Goal: Information Seeking & Learning: Find specific fact

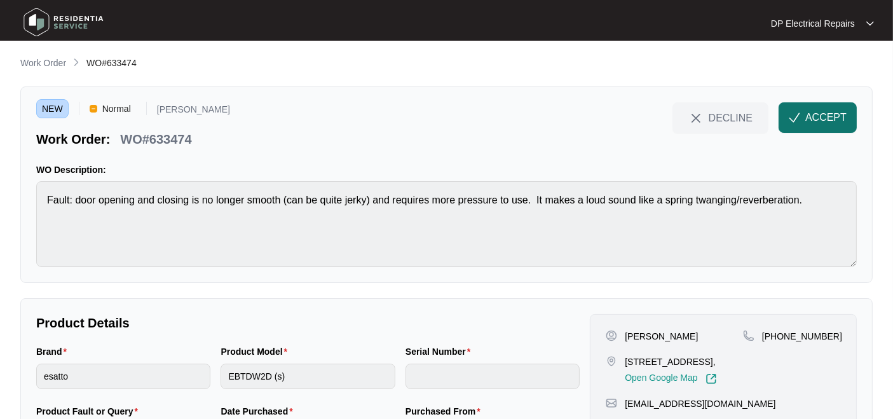
click at [801, 126] on button "ACCEPT" at bounding box center [818, 117] width 78 height 31
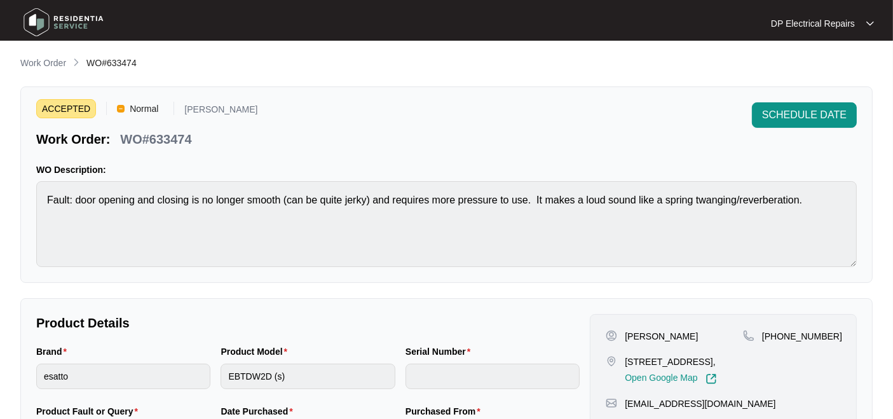
click at [170, 140] on p "WO#633474" at bounding box center [155, 139] width 71 height 18
copy p "633474"
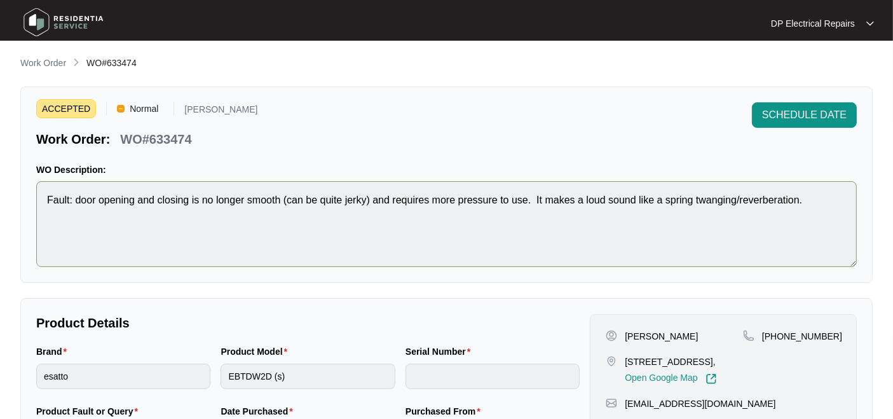
scroll to position [141, 0]
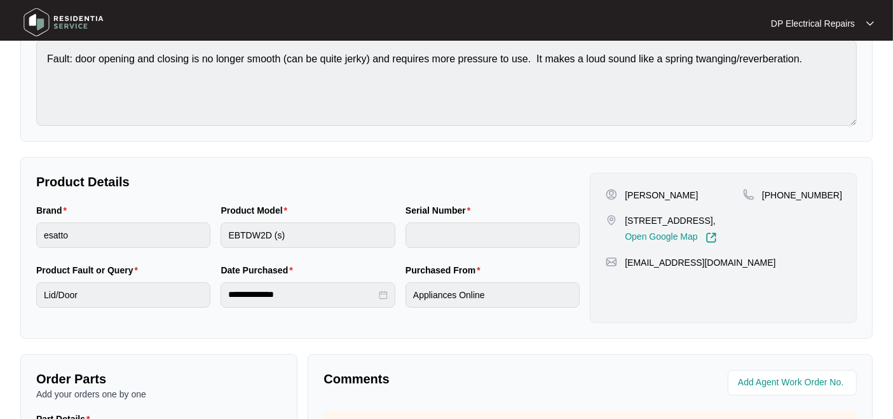
drag, startPoint x: 642, startPoint y: 218, endPoint x: 683, endPoint y: 238, distance: 45.5
click at [683, 227] on p "[STREET_ADDRESS]," at bounding box center [671, 220] width 92 height 13
copy p "[STREET_ADDRESS]"
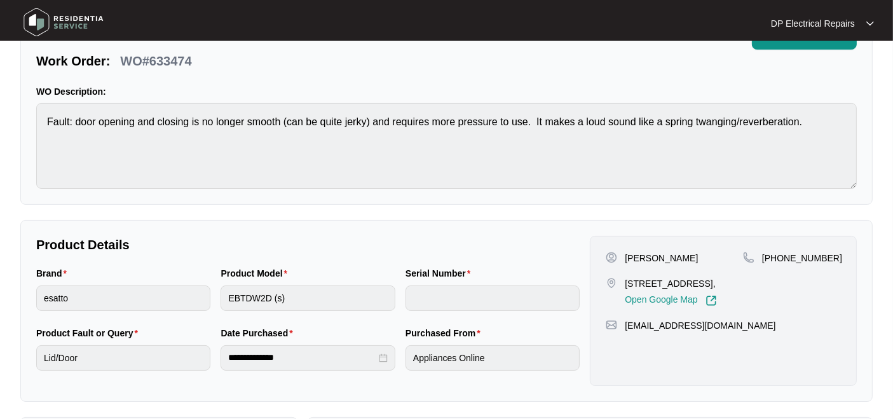
scroll to position [0, 0]
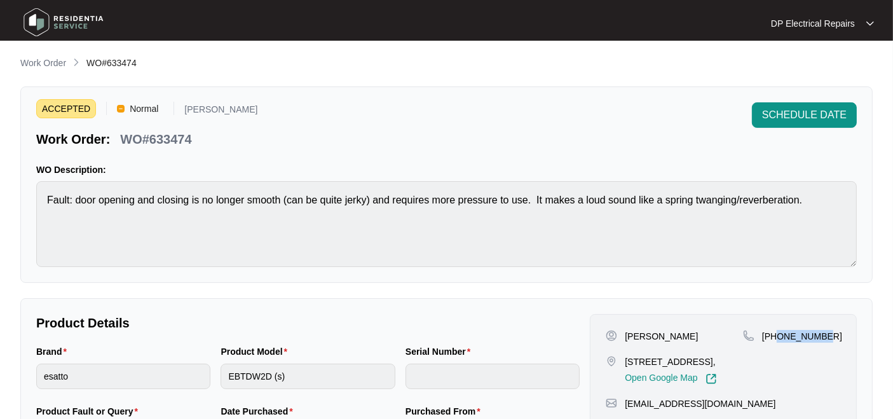
drag, startPoint x: 778, startPoint y: 334, endPoint x: 855, endPoint y: 340, distance: 77.8
click at [855, 340] on div "[PERSON_NAME] Main [STREET_ADDRESS], Open Google Map [PHONE_NUMBER] [EMAIL_ADDR…" at bounding box center [723, 389] width 267 height 150
copy p "414370111"
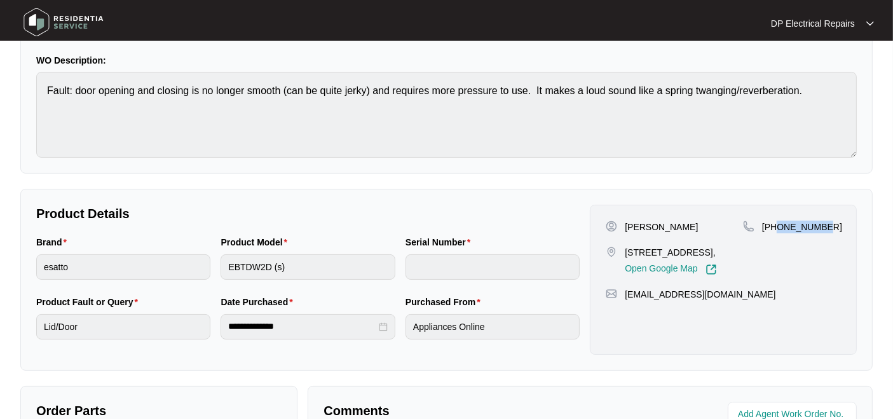
scroll to position [141, 0]
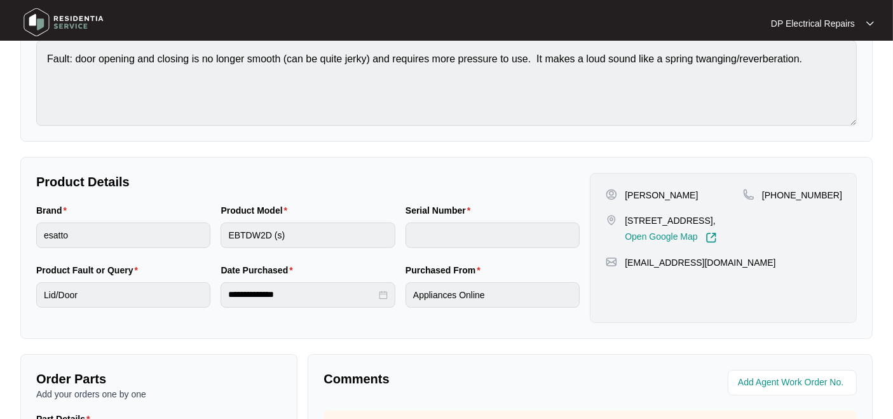
click at [496, 166] on div "**********" at bounding box center [446, 248] width 853 height 182
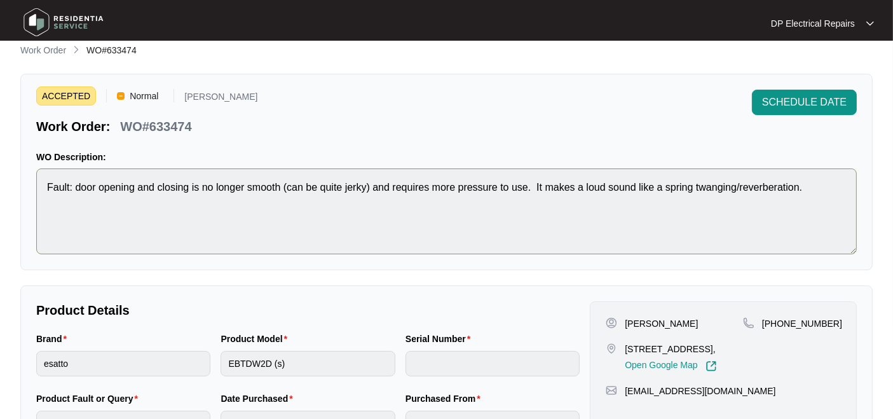
scroll to position [0, 0]
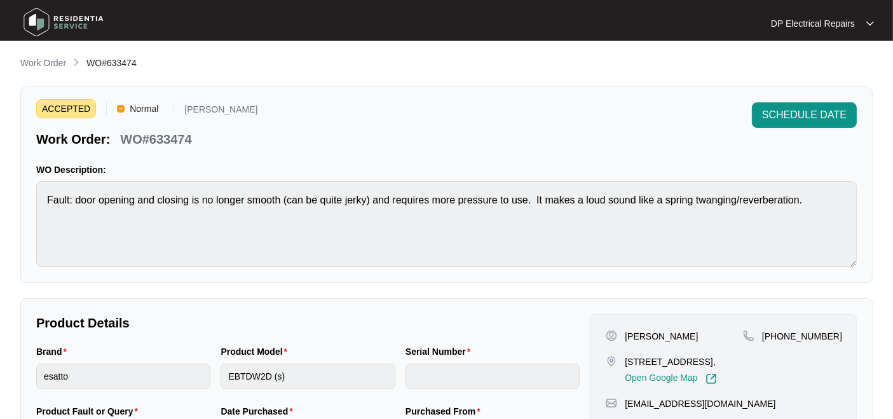
click at [170, 137] on p "WO#633474" at bounding box center [155, 139] width 71 height 18
